Goal: Register for event/course

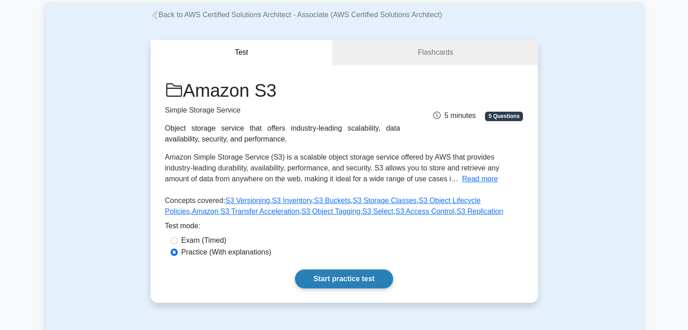
click at [363, 278] on link "Start practice test" at bounding box center [344, 278] width 98 height 19
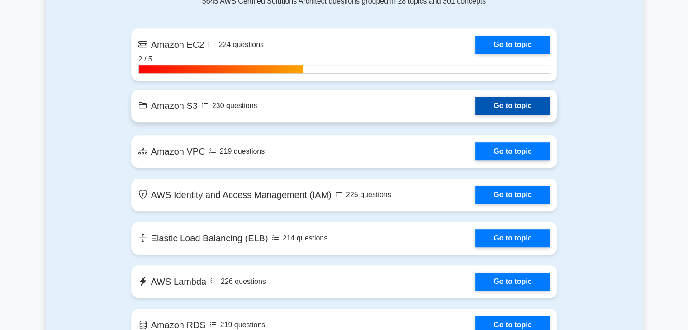
scroll to position [529, 0]
click at [517, 107] on link "Go to topic" at bounding box center [512, 106] width 74 height 18
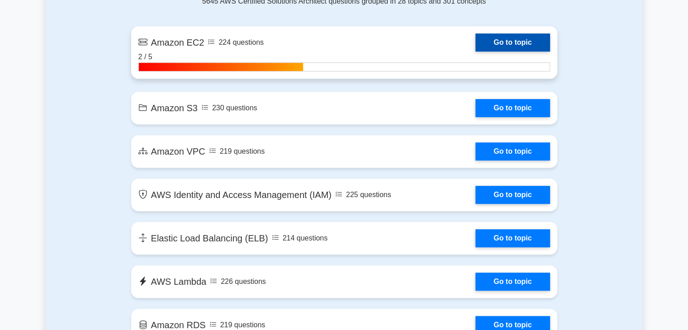
click at [507, 47] on link "Go to topic" at bounding box center [512, 42] width 74 height 18
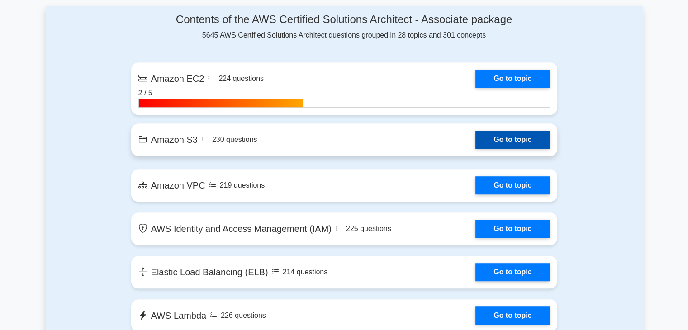
scroll to position [496, 0]
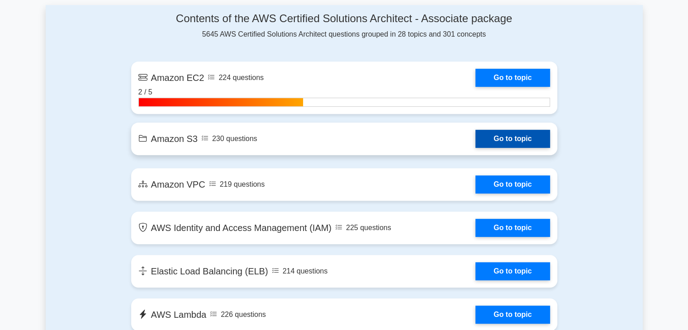
click at [511, 144] on link "Go to topic" at bounding box center [512, 139] width 74 height 18
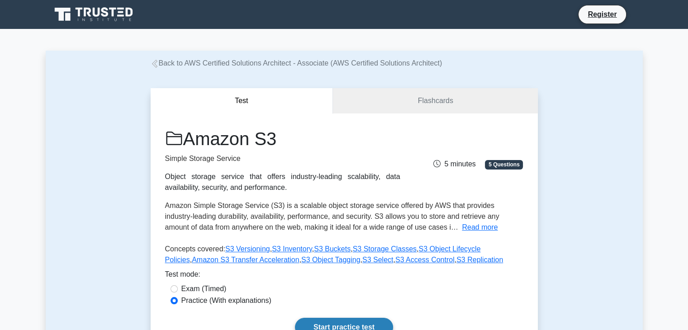
click at [334, 319] on link "Start practice test" at bounding box center [344, 327] width 98 height 19
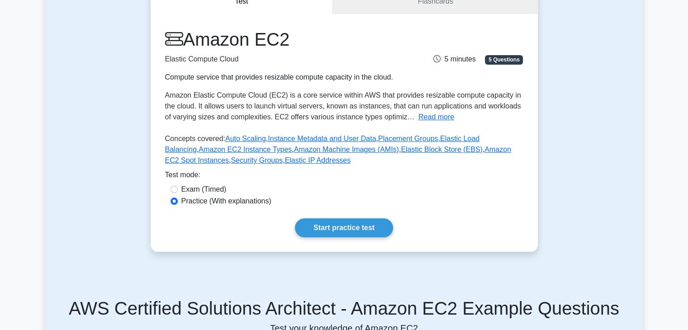
scroll to position [102, 0]
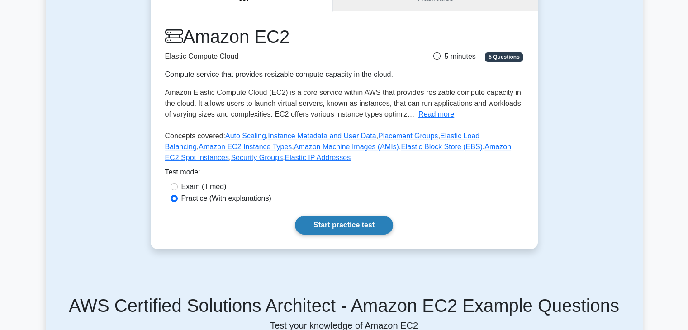
click at [379, 231] on link "Start practice test" at bounding box center [344, 225] width 98 height 19
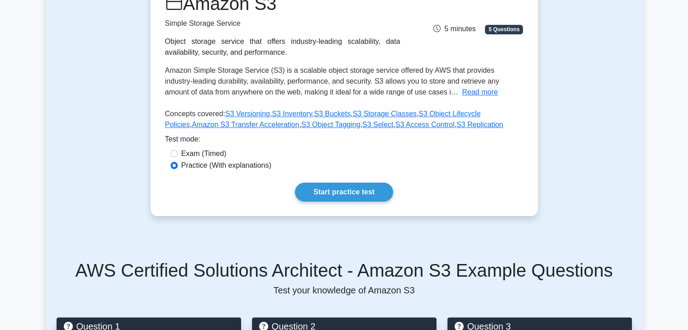
scroll to position [139, 0]
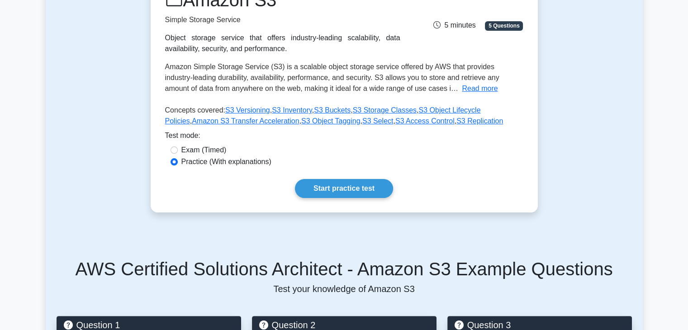
click at [196, 149] on label "Exam (Timed)" at bounding box center [203, 150] width 45 height 11
click at [178, 149] on input "Exam (Timed)" at bounding box center [173, 149] width 7 height 7
radio input "true"
click at [318, 186] on link "Start practice test" at bounding box center [344, 188] width 98 height 19
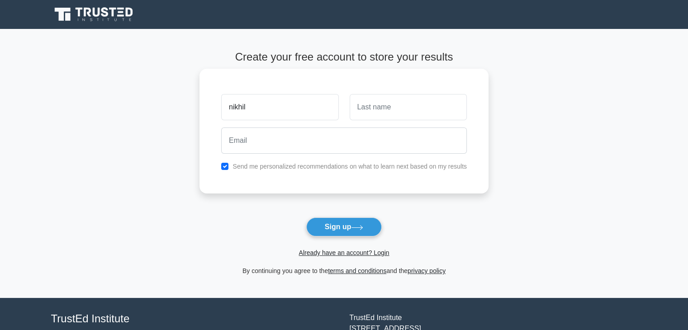
type input "nikhil"
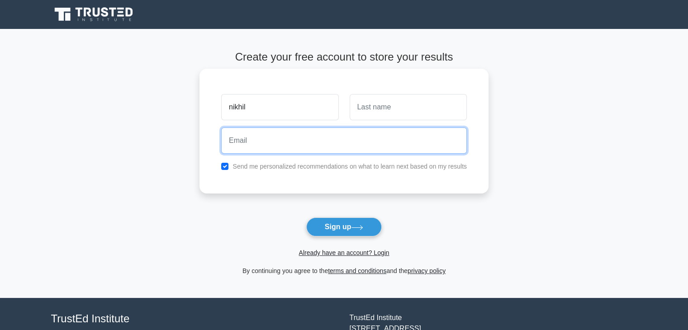
click at [279, 144] on input "email" at bounding box center [343, 140] width 245 height 26
type input "[EMAIL_ADDRESS][DOMAIN_NAME]"
click at [306, 217] on button "Sign up" at bounding box center [344, 226] width 76 height 19
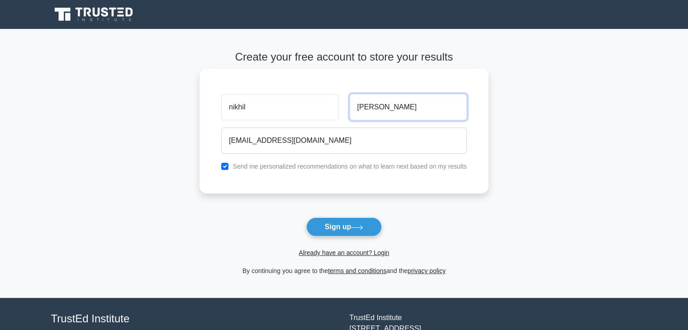
type input "[PERSON_NAME]"
click at [306, 217] on button "Sign up" at bounding box center [344, 226] width 76 height 19
